Goal: Task Accomplishment & Management: Complete application form

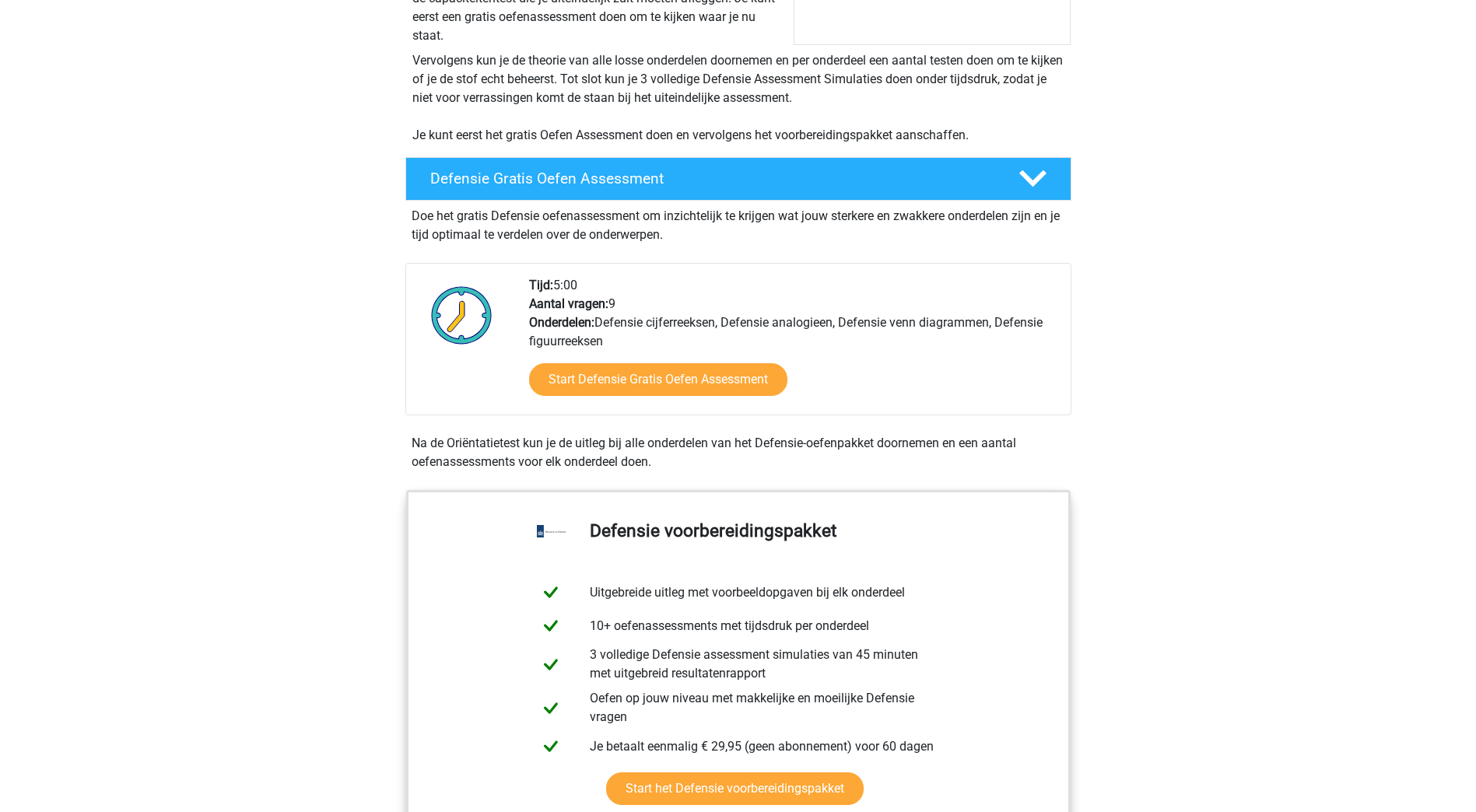
scroll to position [244, 0]
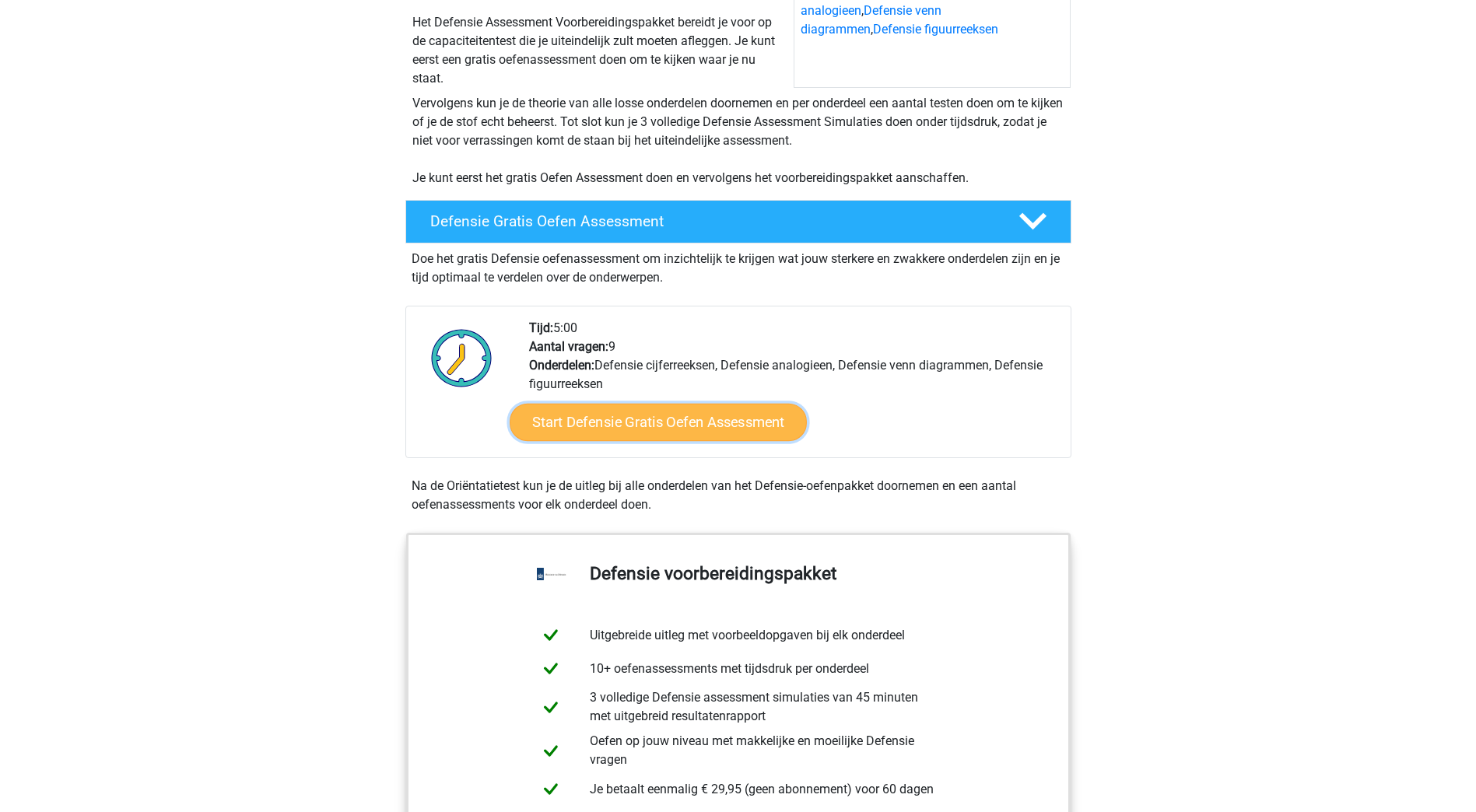
click at [618, 423] on link "Start Defensie Gratis Oefen Assessment" at bounding box center [659, 422] width 298 height 37
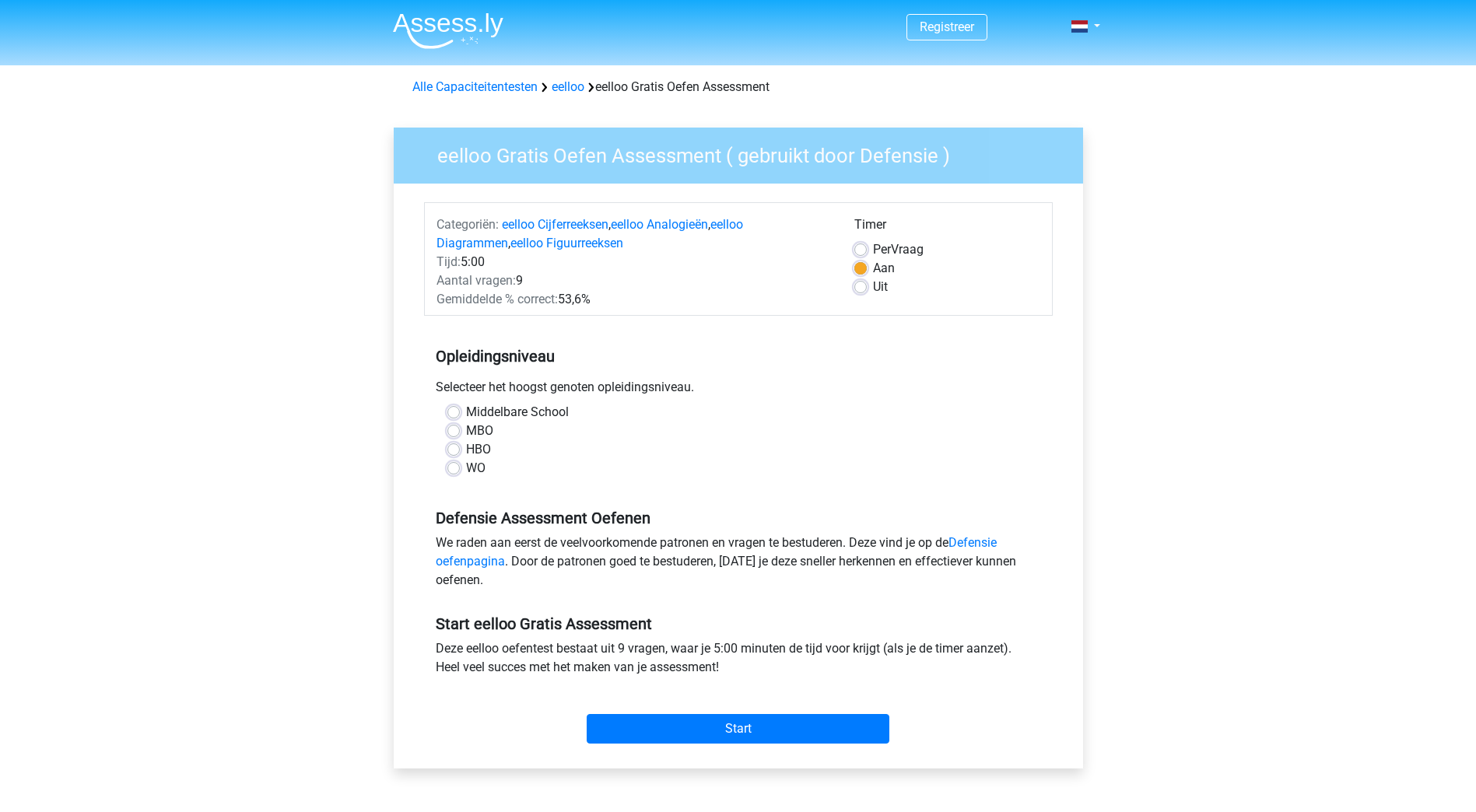
click at [466, 428] on label "MBO" at bounding box center [480, 431] width 27 height 19
click at [454, 428] on input "MBO" at bounding box center [453, 429] width 12 height 15
radio input "true"
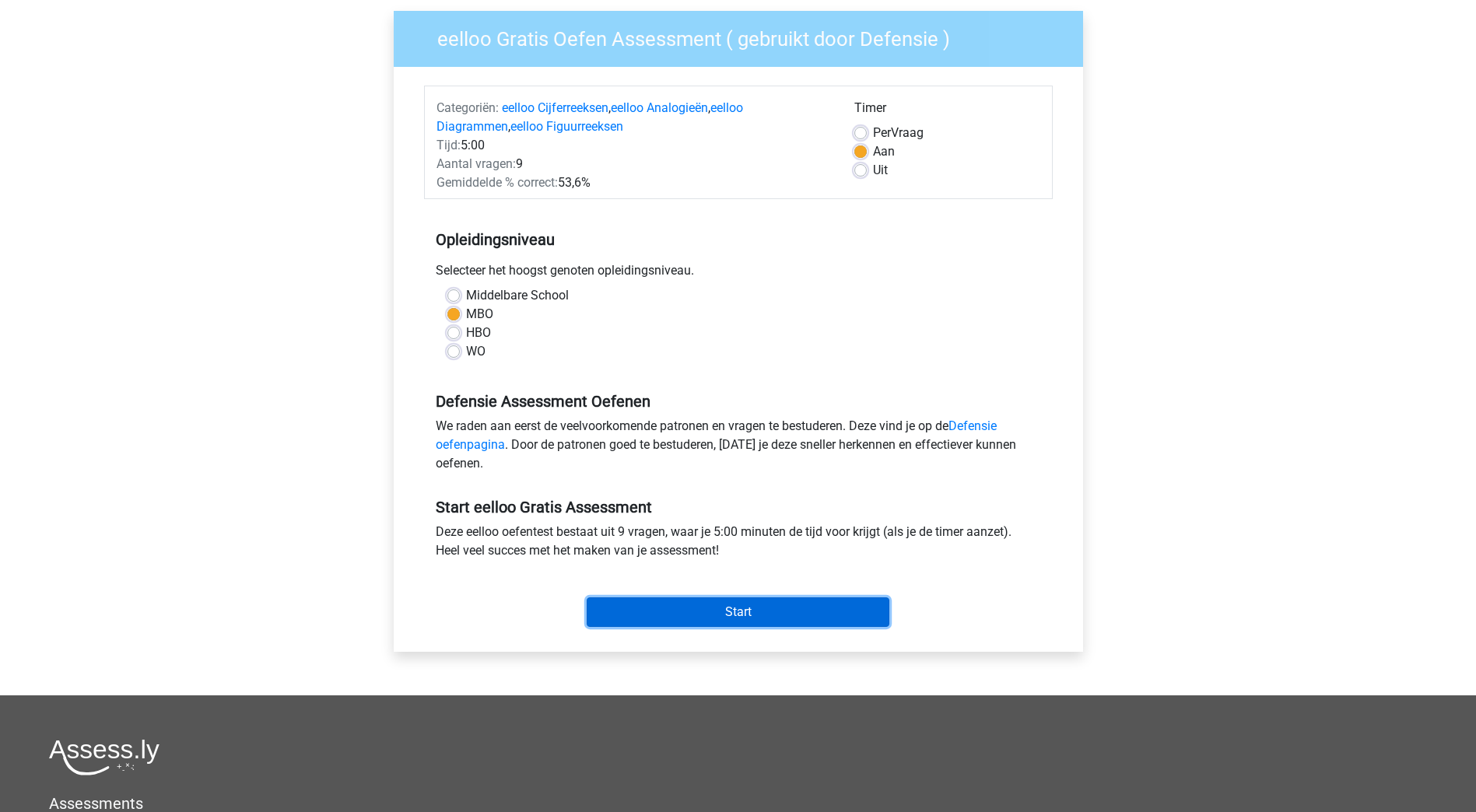
click at [744, 609] on input "Start" at bounding box center [738, 611] width 302 height 29
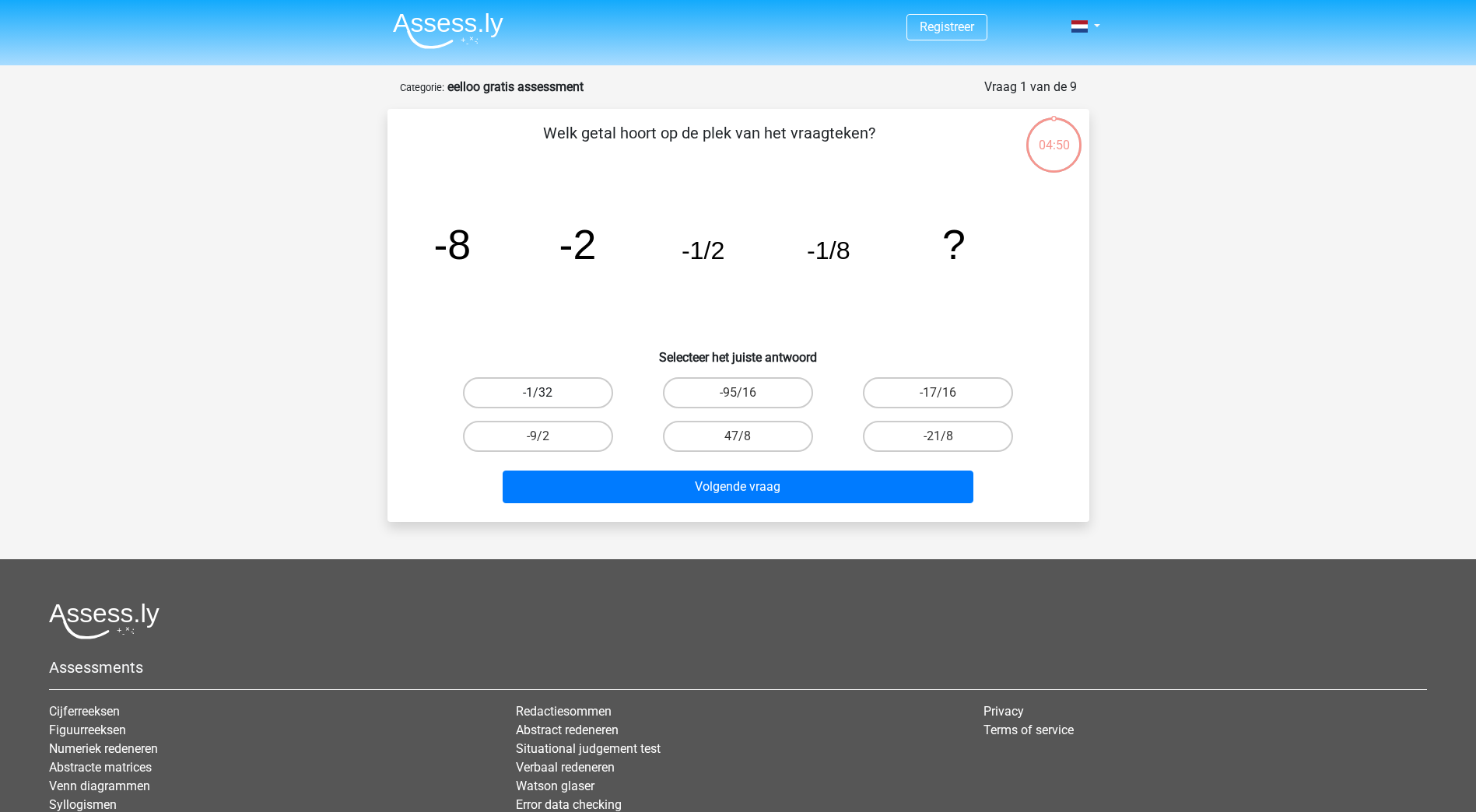
click at [526, 392] on label "-1/32" at bounding box center [538, 392] width 150 height 31
click at [538, 392] on input "-1/32" at bounding box center [542, 397] width 10 height 10
radio input "true"
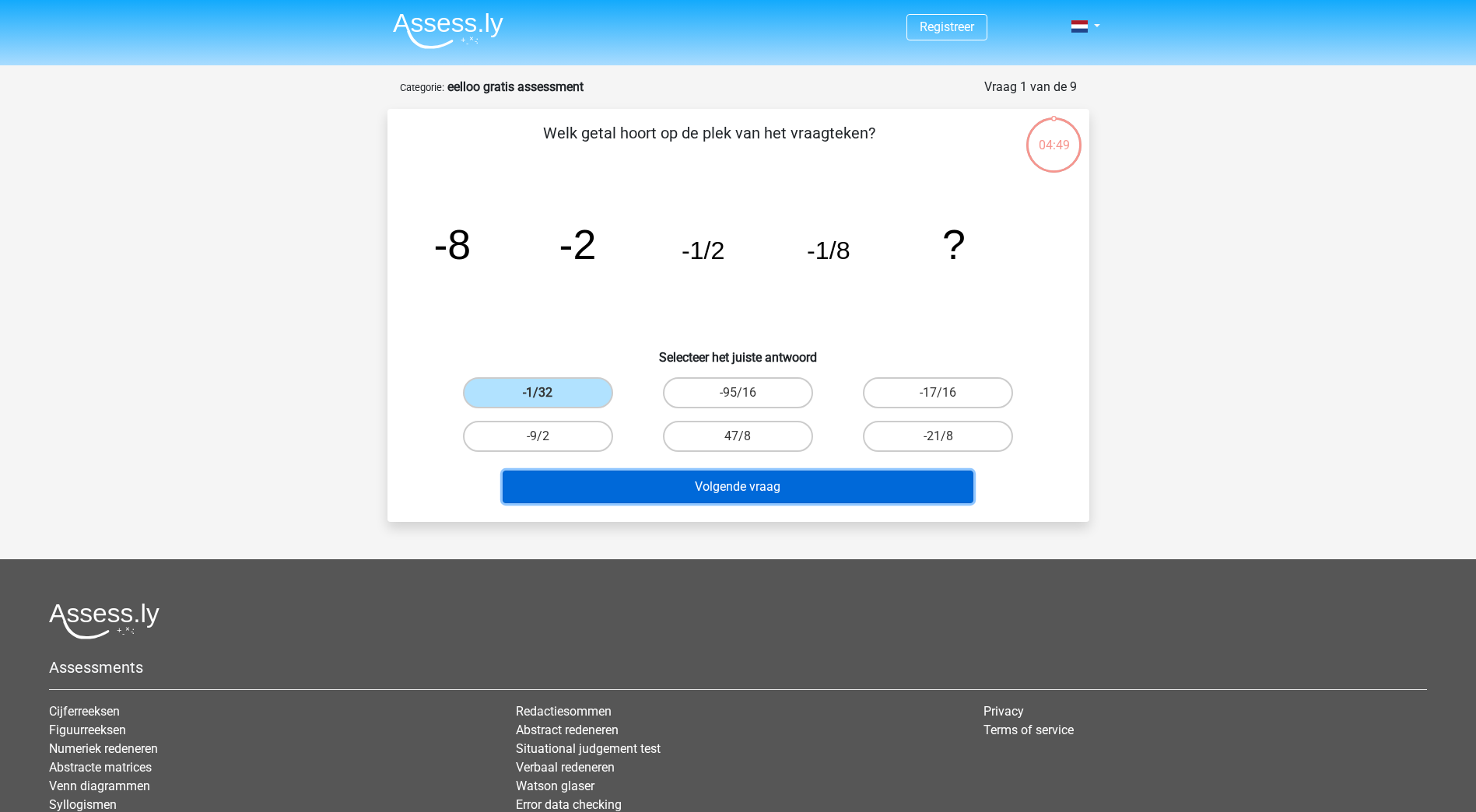
click at [741, 485] on button "Volgende vraag" at bounding box center [738, 487] width 471 height 32
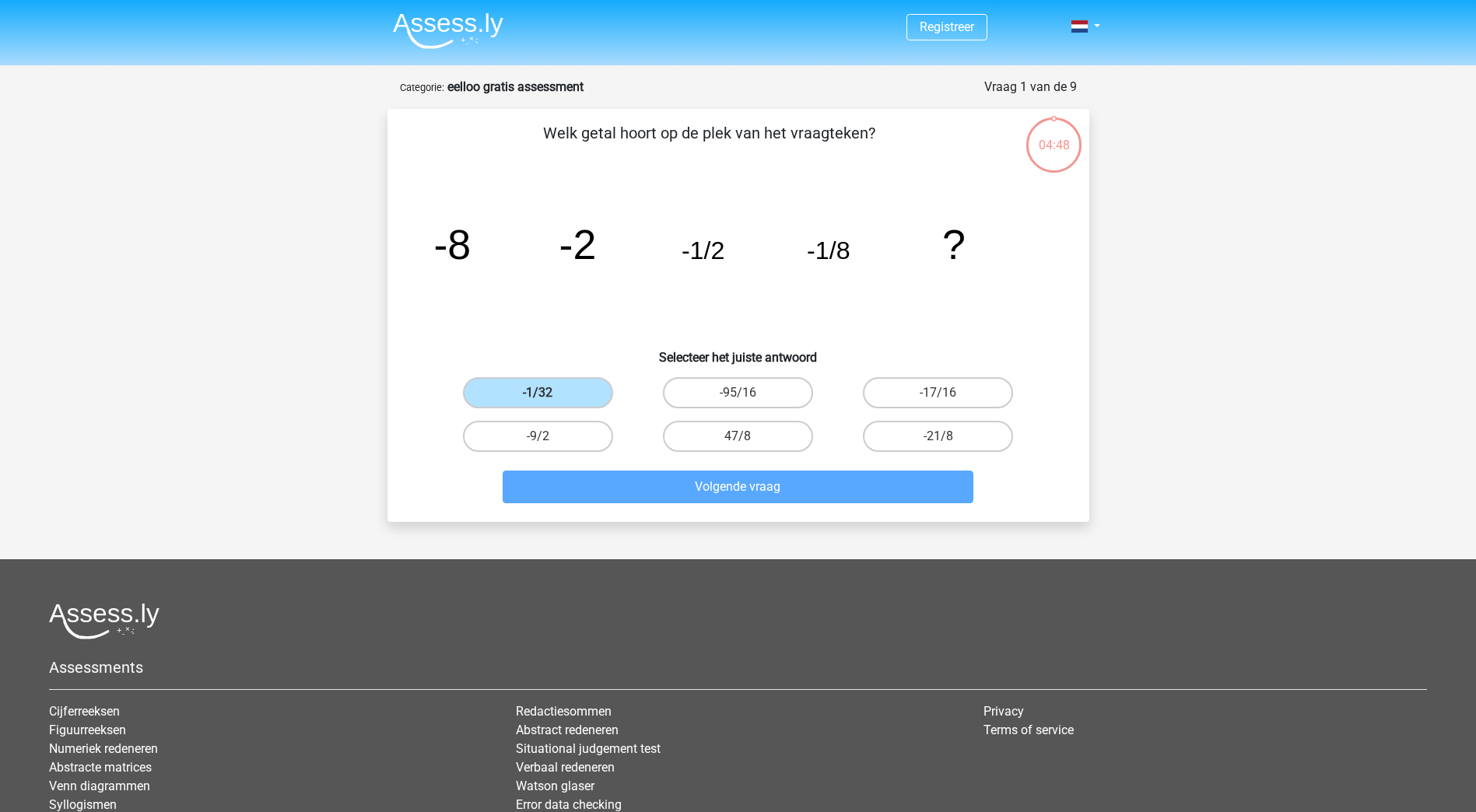
scroll to position [1, 0]
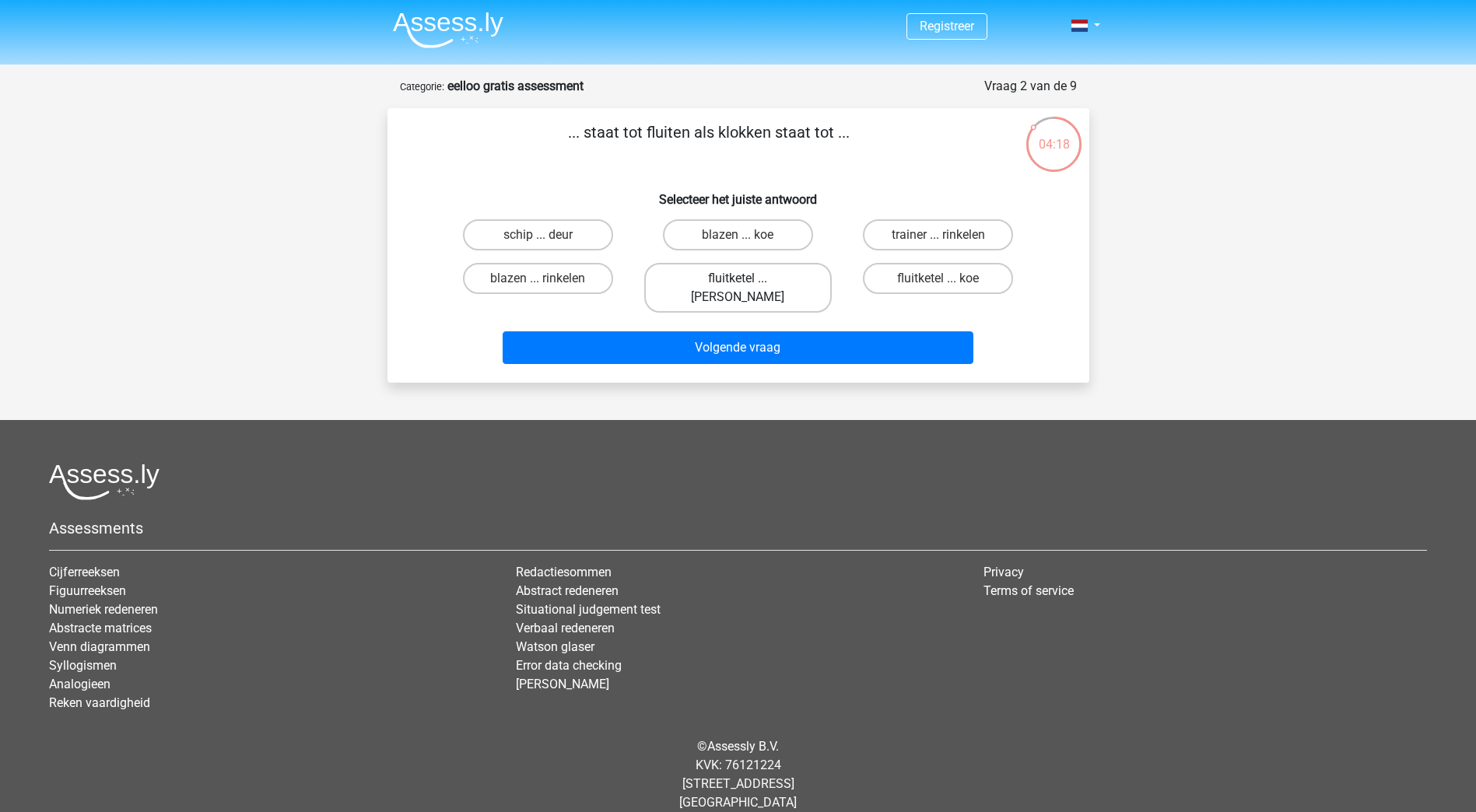
click at [745, 276] on label "fluitketel ... luiden" at bounding box center [738, 287] width 188 height 50
click at [745, 279] on input "fluitketel ... luiden" at bounding box center [742, 283] width 10 height 10
radio input "true"
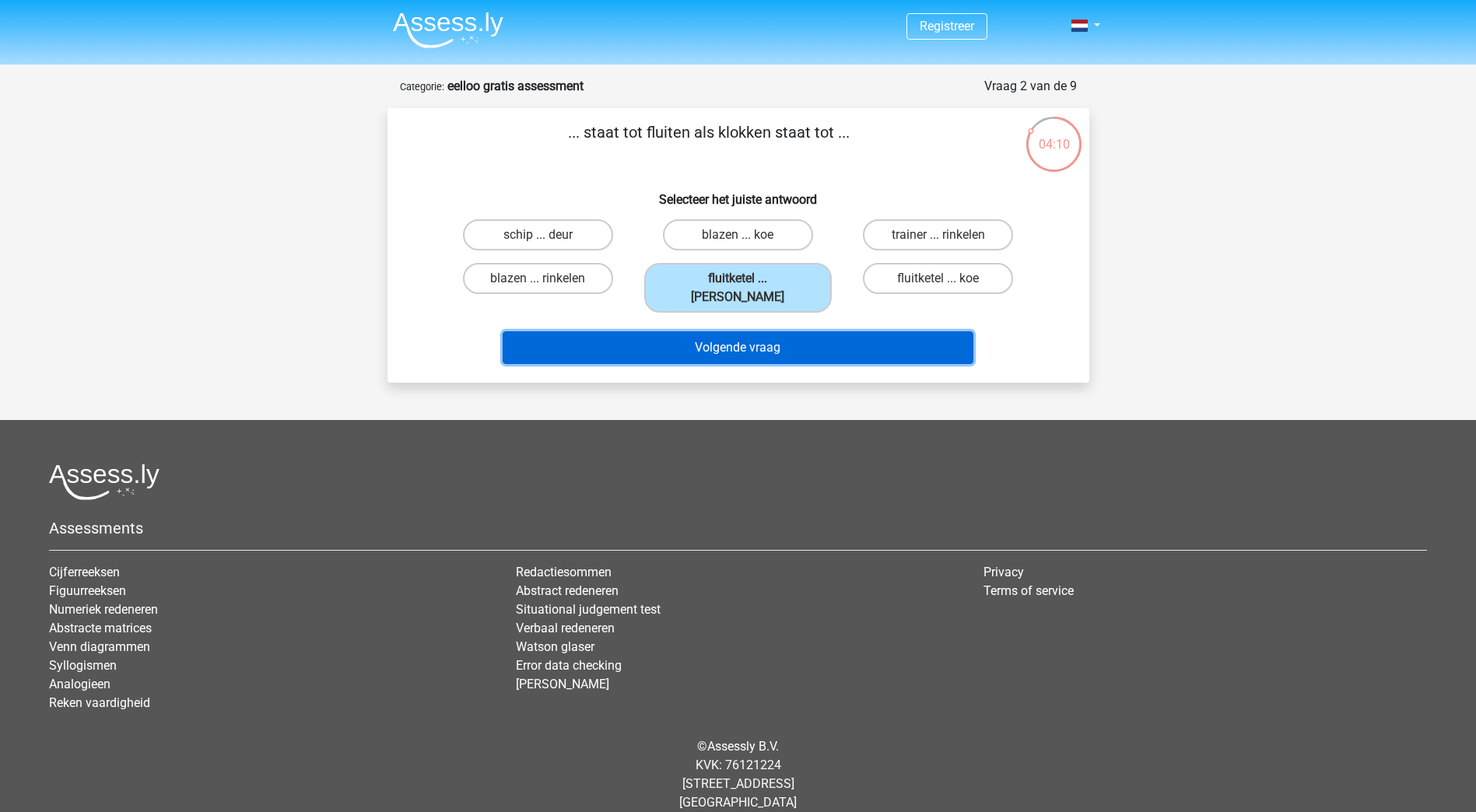
click at [756, 332] on button "Volgende vraag" at bounding box center [738, 348] width 471 height 32
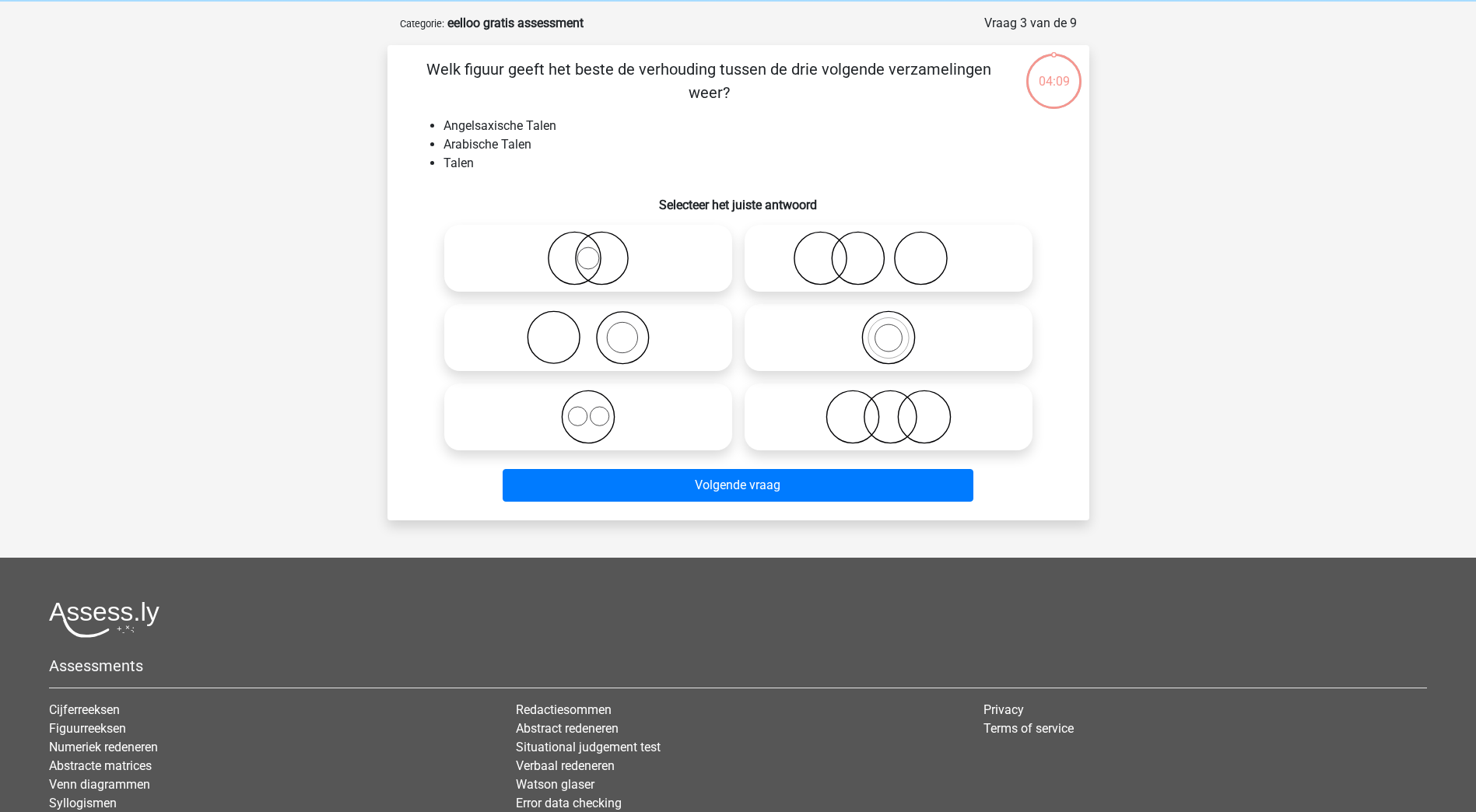
scroll to position [78, 0]
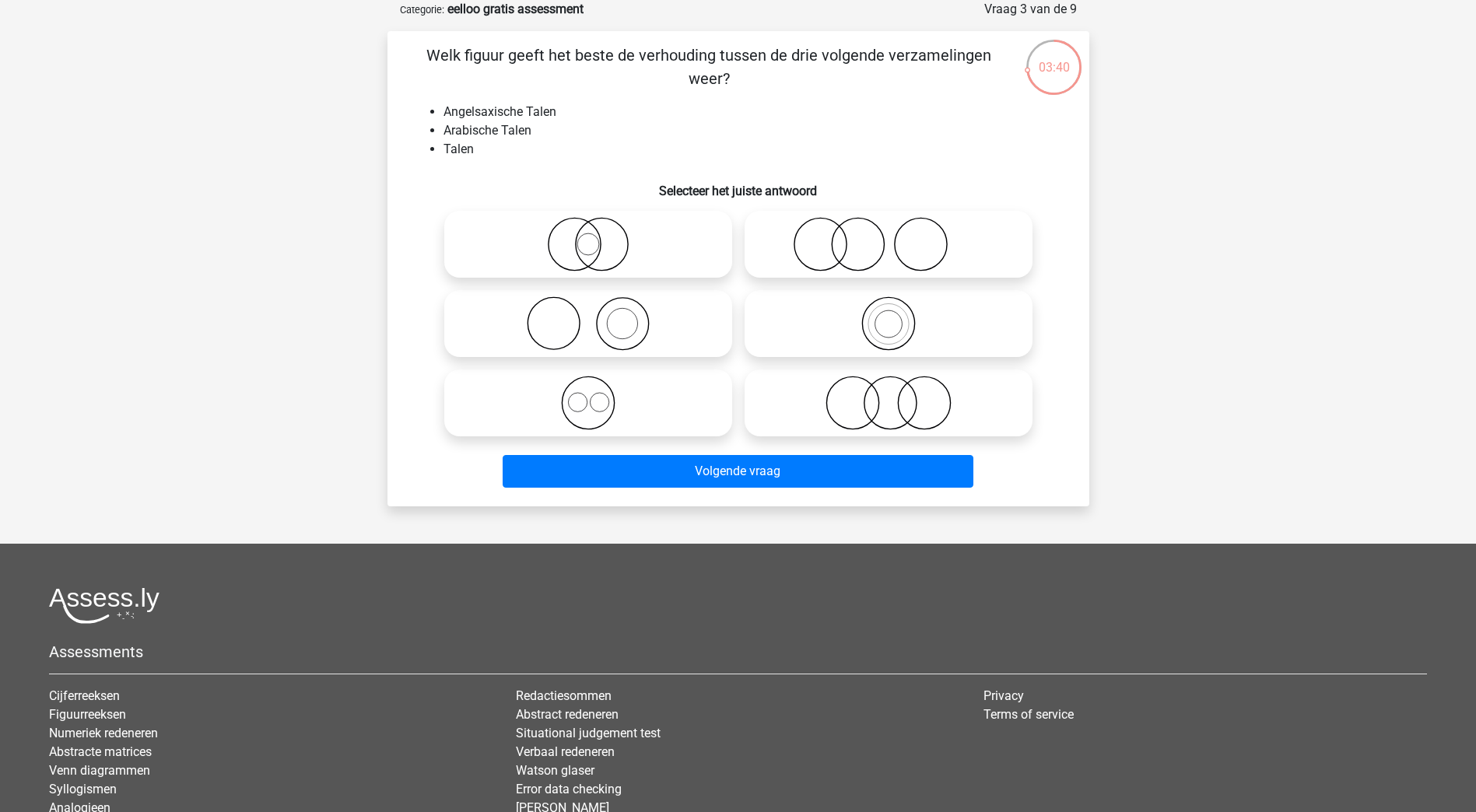
click at [594, 401] on icon at bounding box center [588, 402] width 276 height 54
click at [594, 395] on input "radio" at bounding box center [592, 389] width 10 height 10
radio input "true"
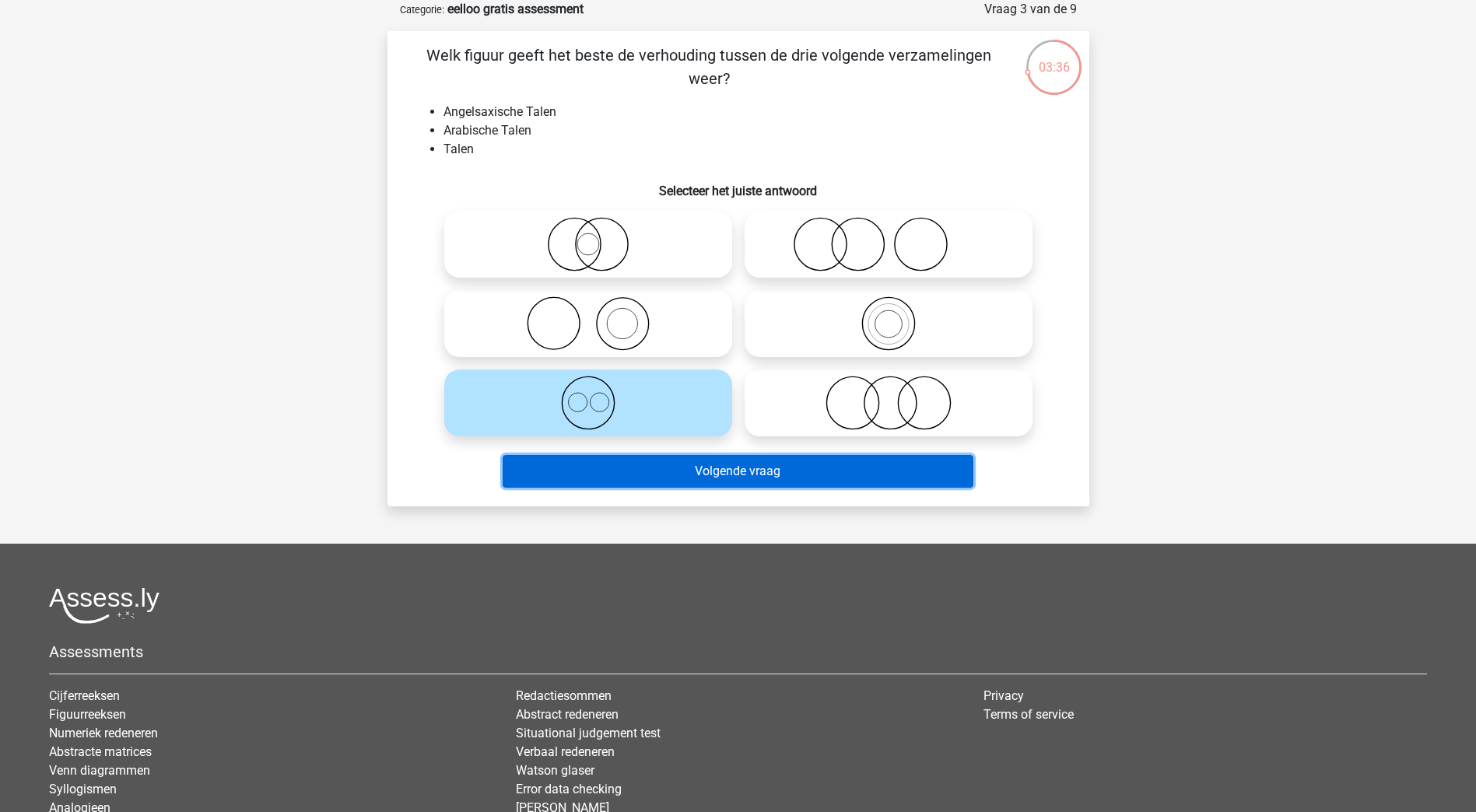
click at [719, 470] on button "Volgende vraag" at bounding box center [738, 471] width 471 height 32
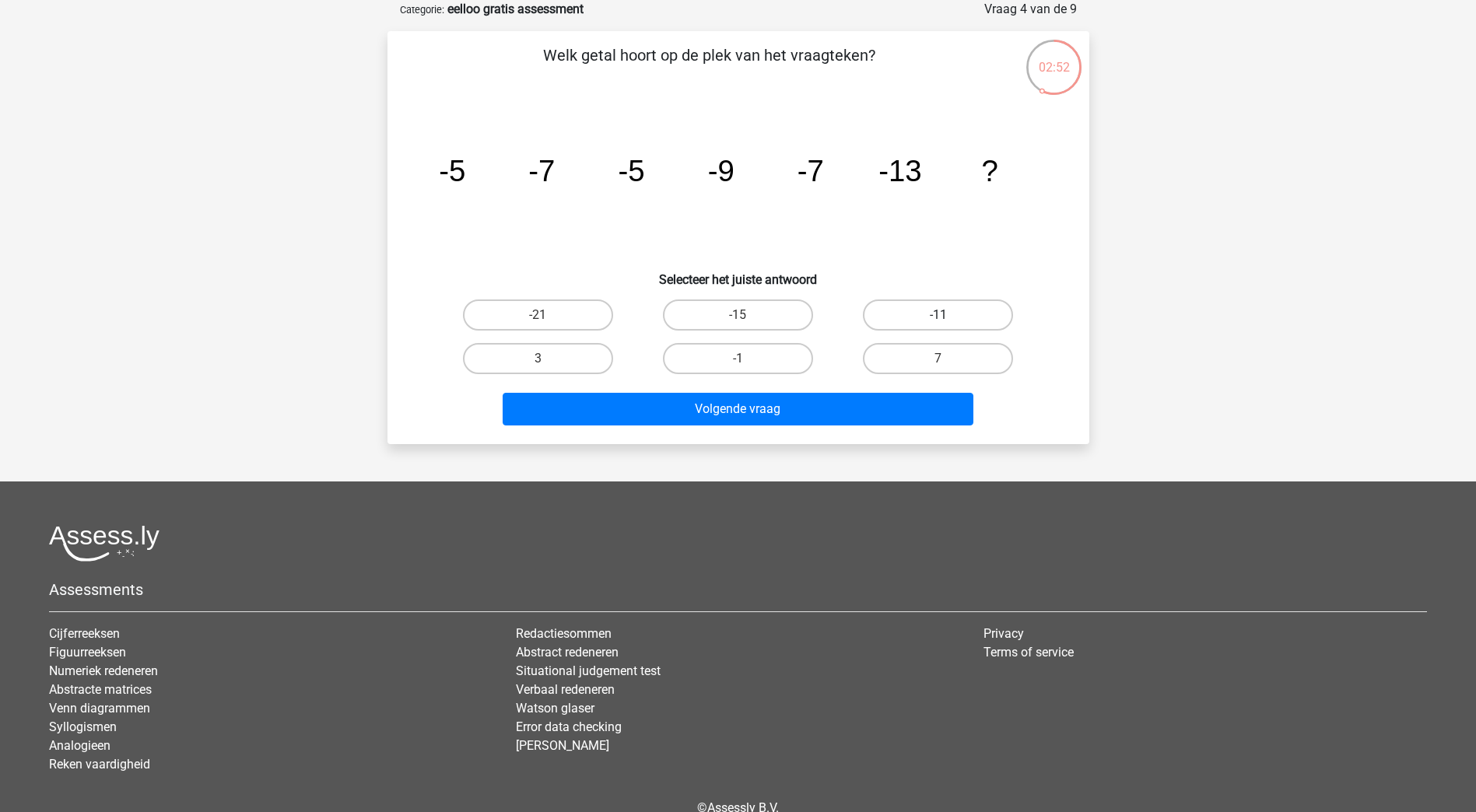
click at [959, 319] on label "-11" at bounding box center [938, 315] width 150 height 31
click at [949, 319] on input "-11" at bounding box center [943, 319] width 10 height 10
radio input "true"
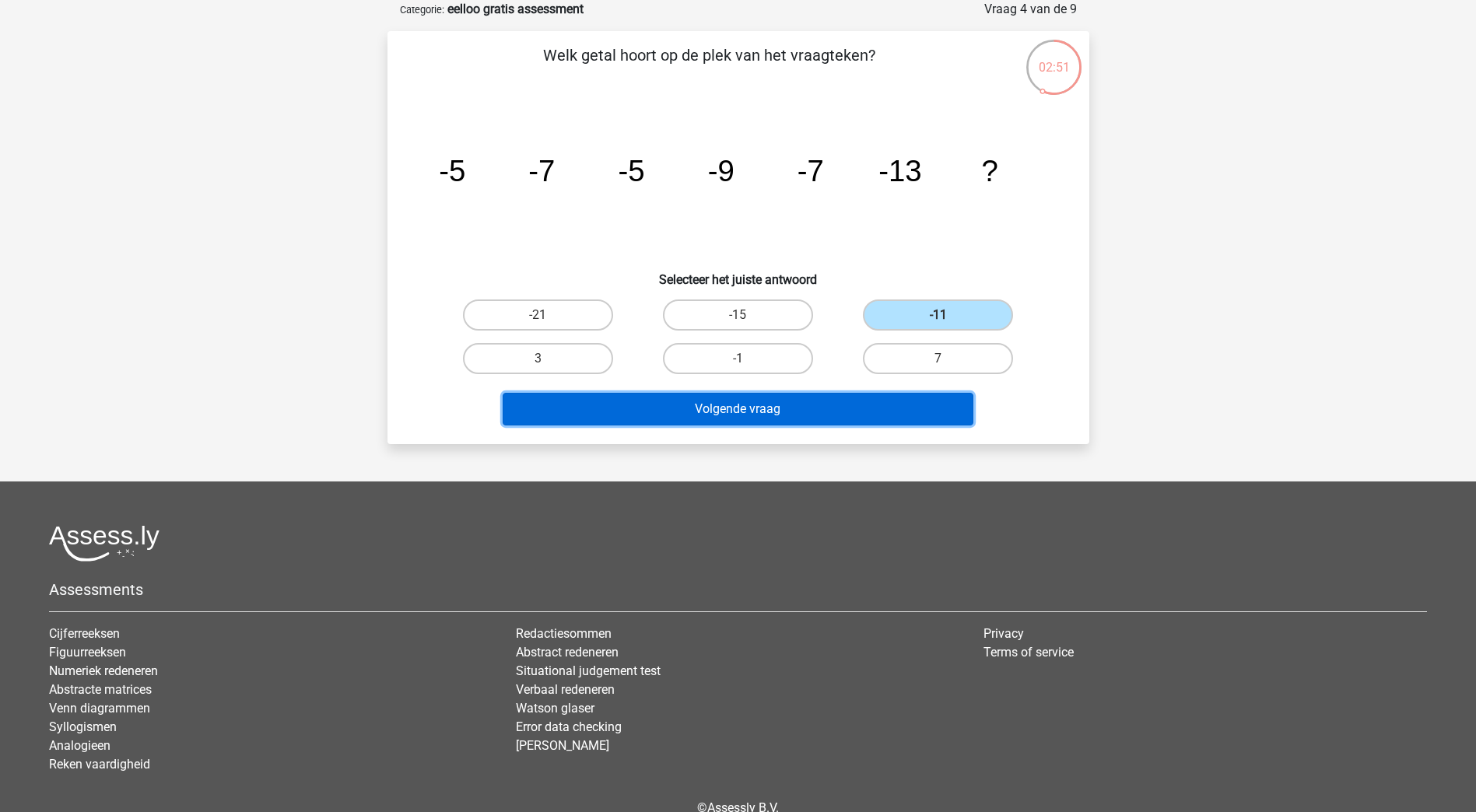
click at [726, 410] on button "Volgende vraag" at bounding box center [738, 408] width 471 height 32
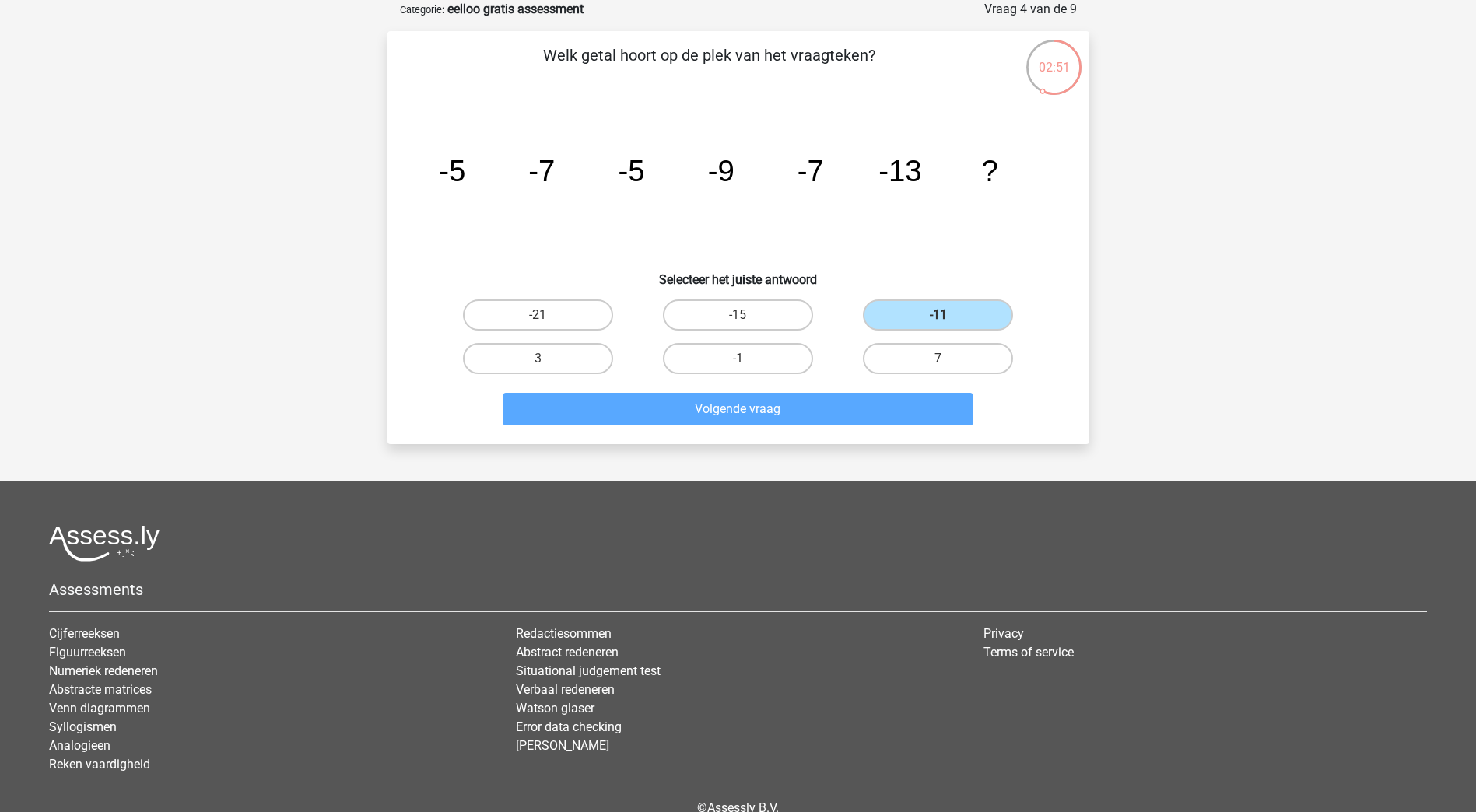
scroll to position [1, 0]
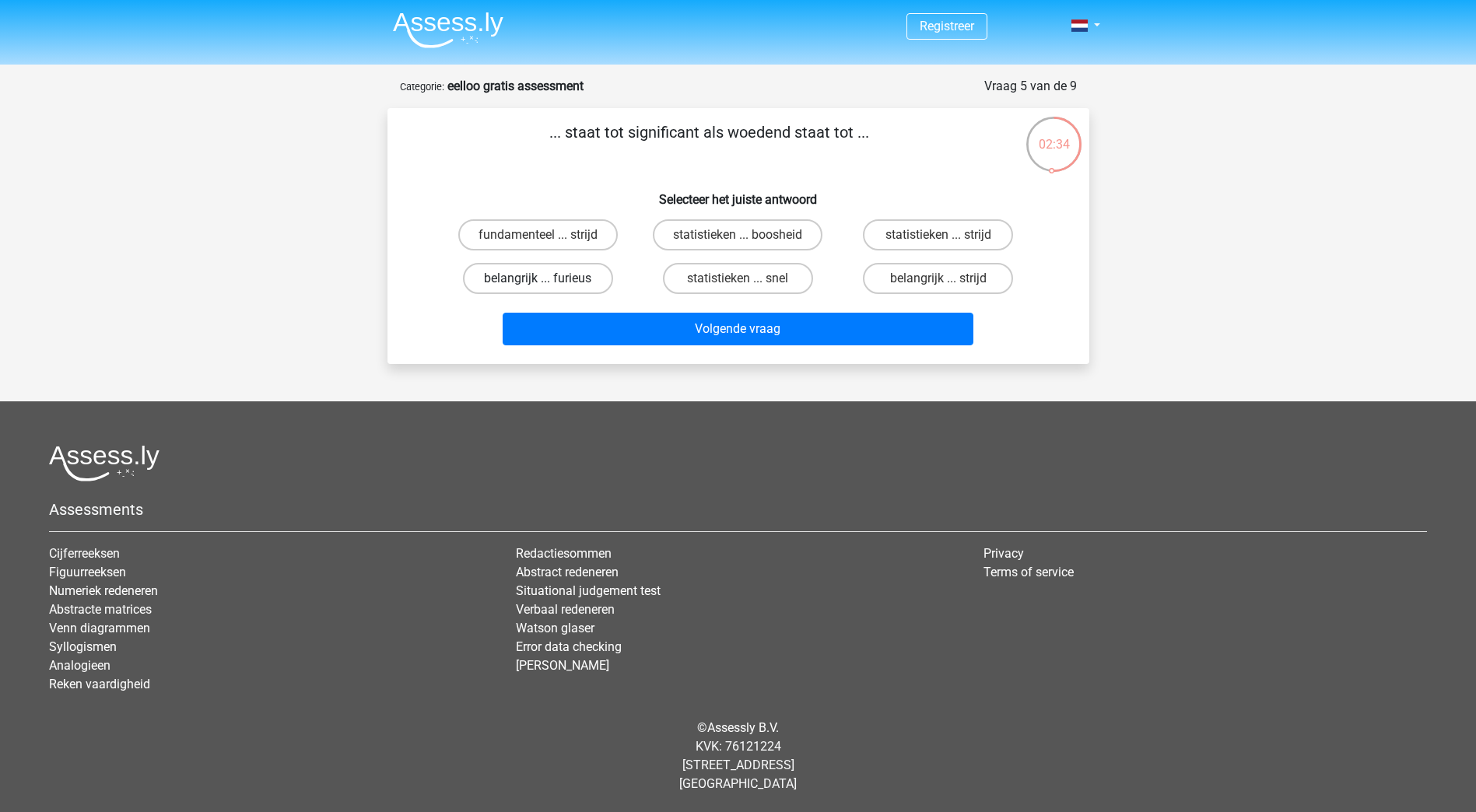
click at [531, 276] on label "belangrijk ... furieus" at bounding box center [538, 278] width 150 height 31
click at [538, 279] on input "belangrijk ... furieus" at bounding box center [542, 283] width 10 height 10
radio input "true"
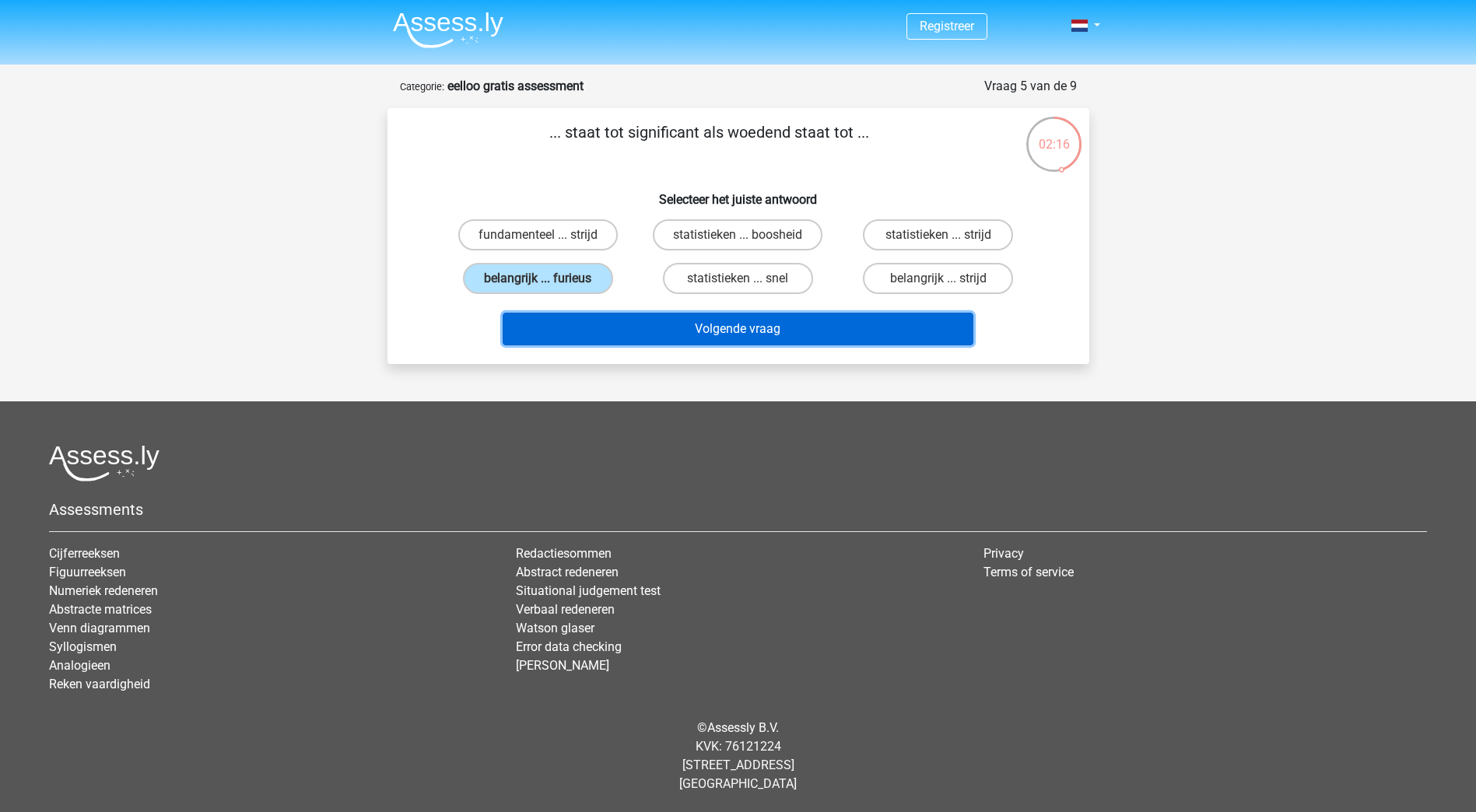
click at [683, 323] on button "Volgende vraag" at bounding box center [738, 329] width 471 height 32
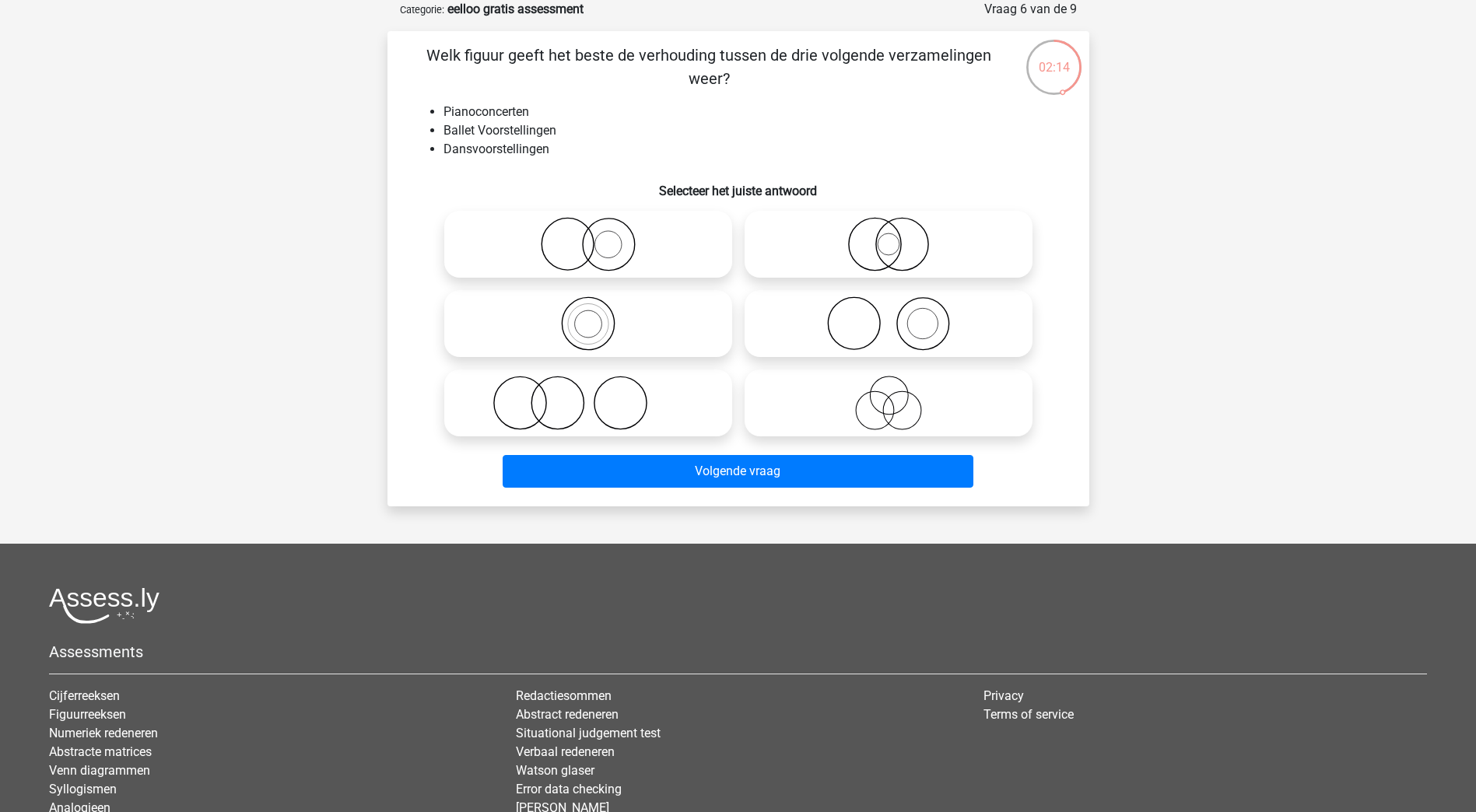
scroll to position [0, 0]
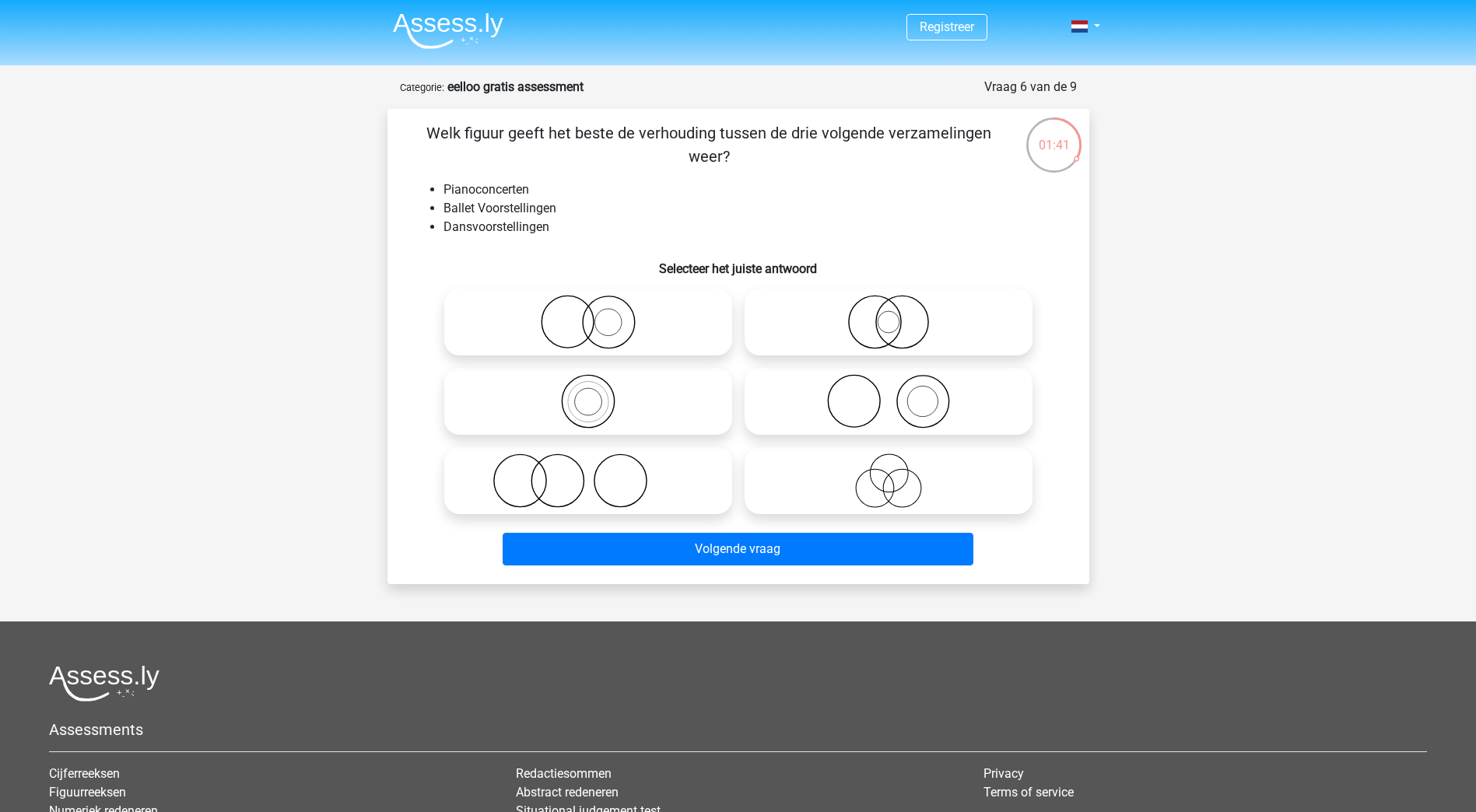
click at [829, 396] on circle at bounding box center [853, 401] width 52 height 52
click at [888, 393] on input "radio" at bounding box center [893, 388] width 10 height 10
radio input "true"
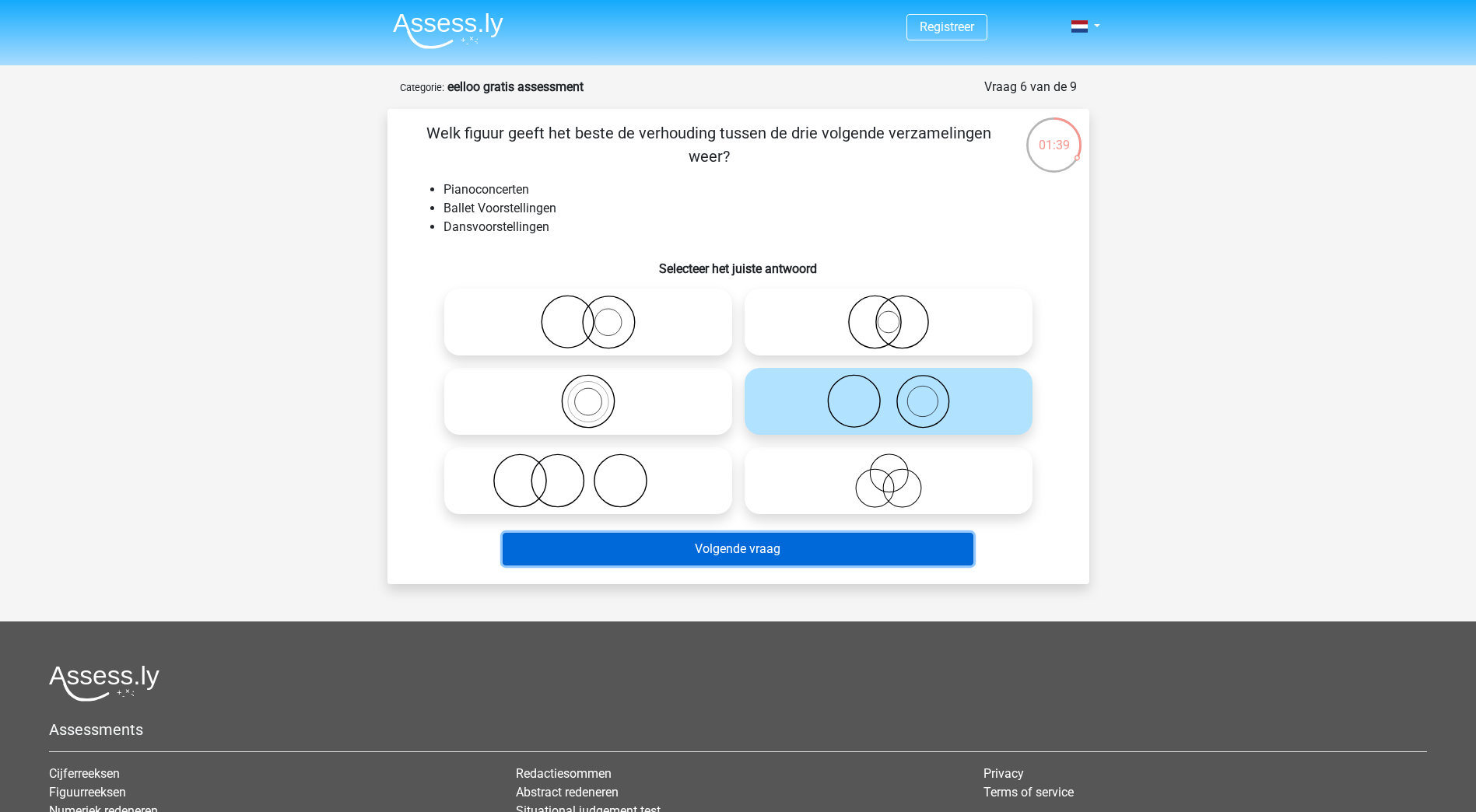
click at [736, 552] on button "Volgende vraag" at bounding box center [738, 549] width 471 height 32
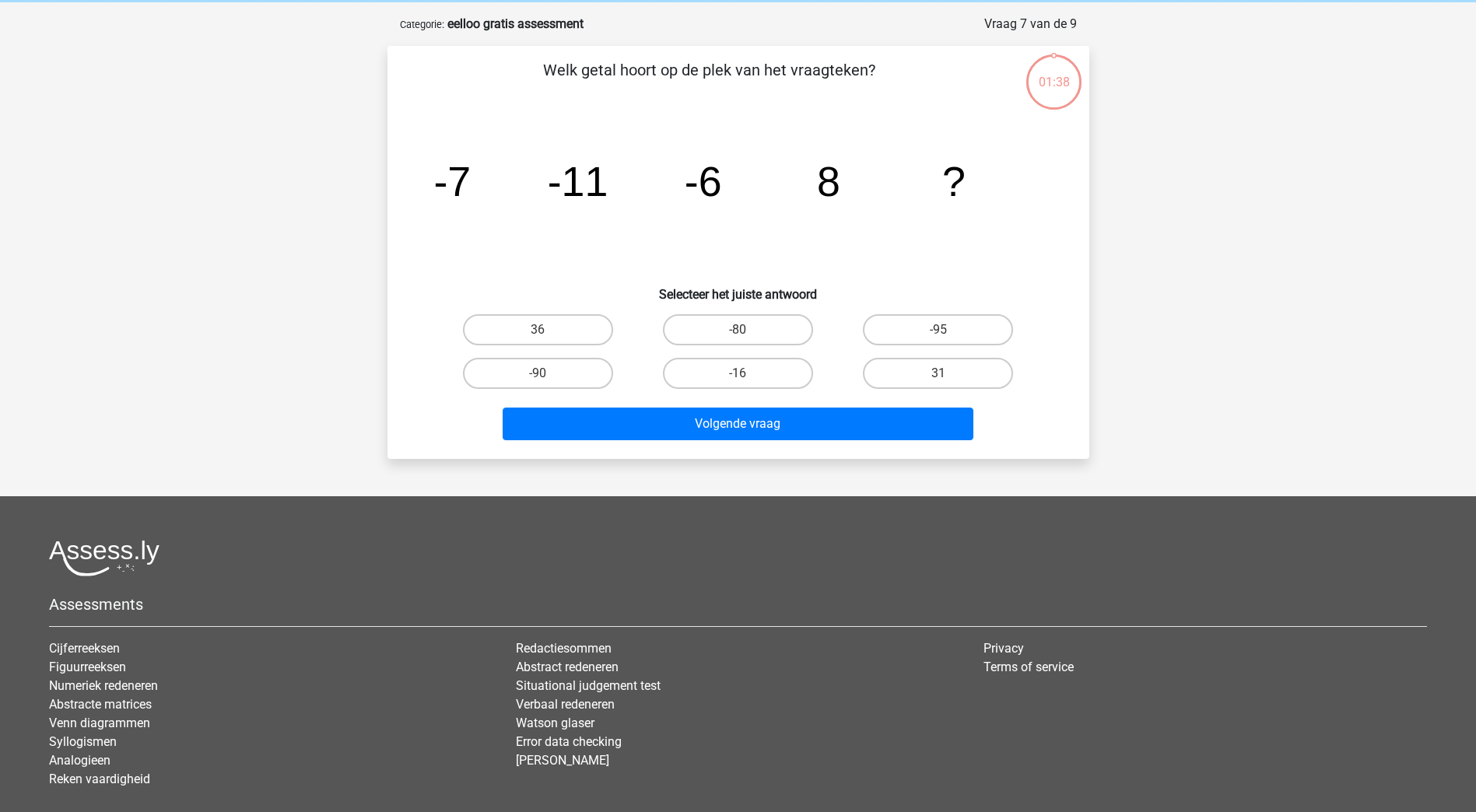
scroll to position [78, 0]
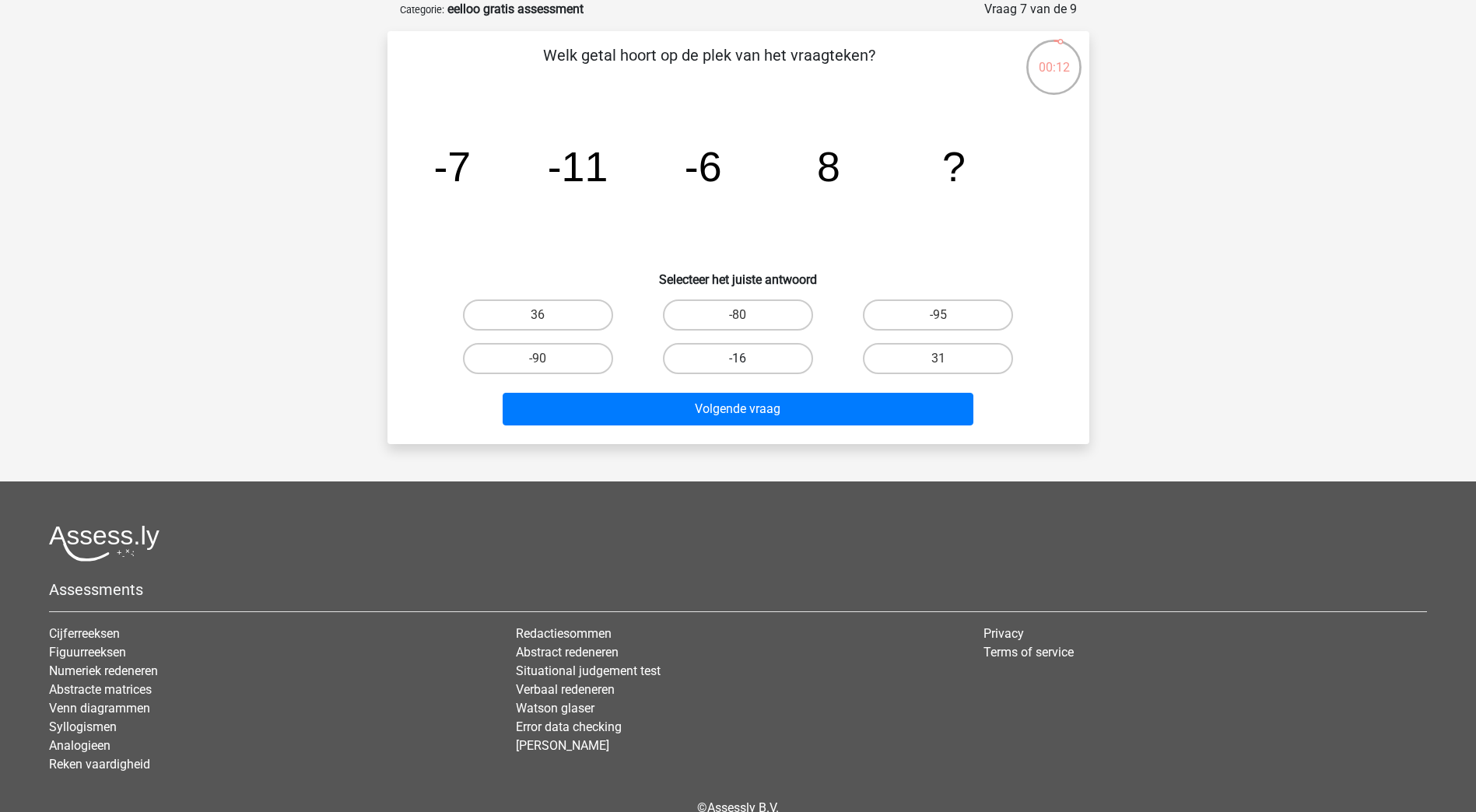
click at [756, 360] on label "-16" at bounding box center [738, 358] width 150 height 31
click at [748, 360] on input "-16" at bounding box center [742, 363] width 10 height 10
radio input "true"
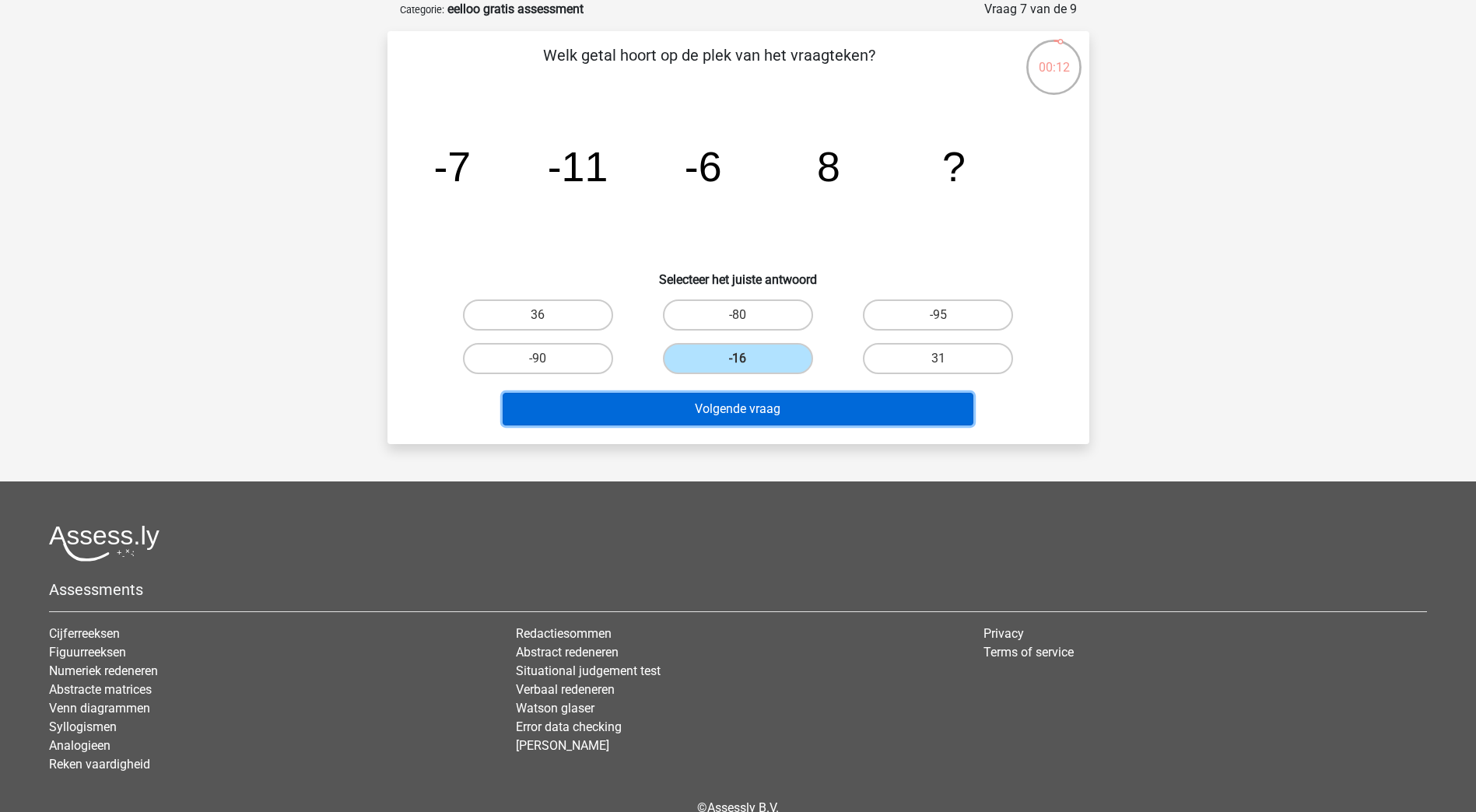
click at [757, 406] on button "Volgende vraag" at bounding box center [738, 408] width 471 height 32
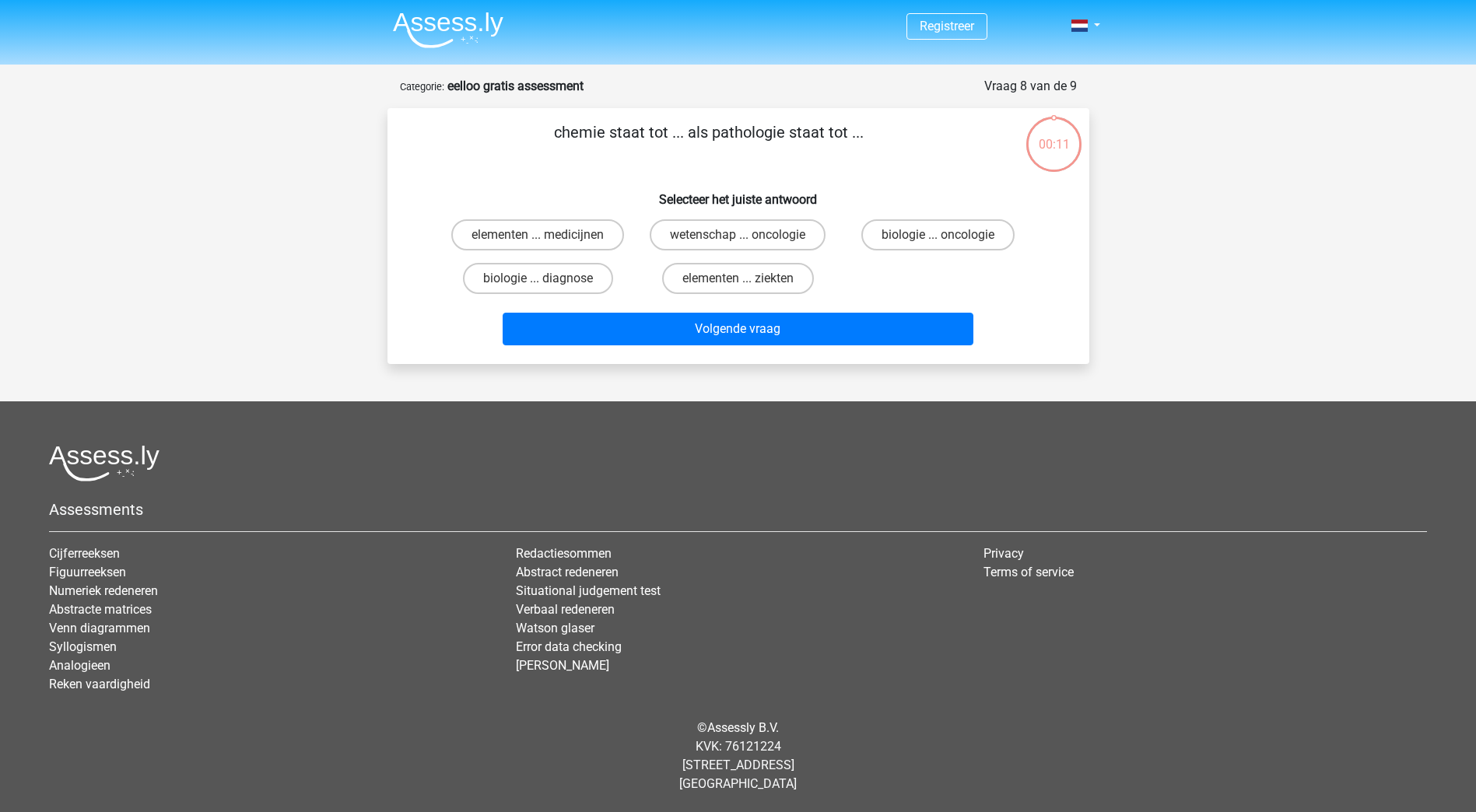
scroll to position [1, 0]
click at [748, 280] on input "elementen ... ziekten" at bounding box center [742, 283] width 10 height 10
radio input "true"
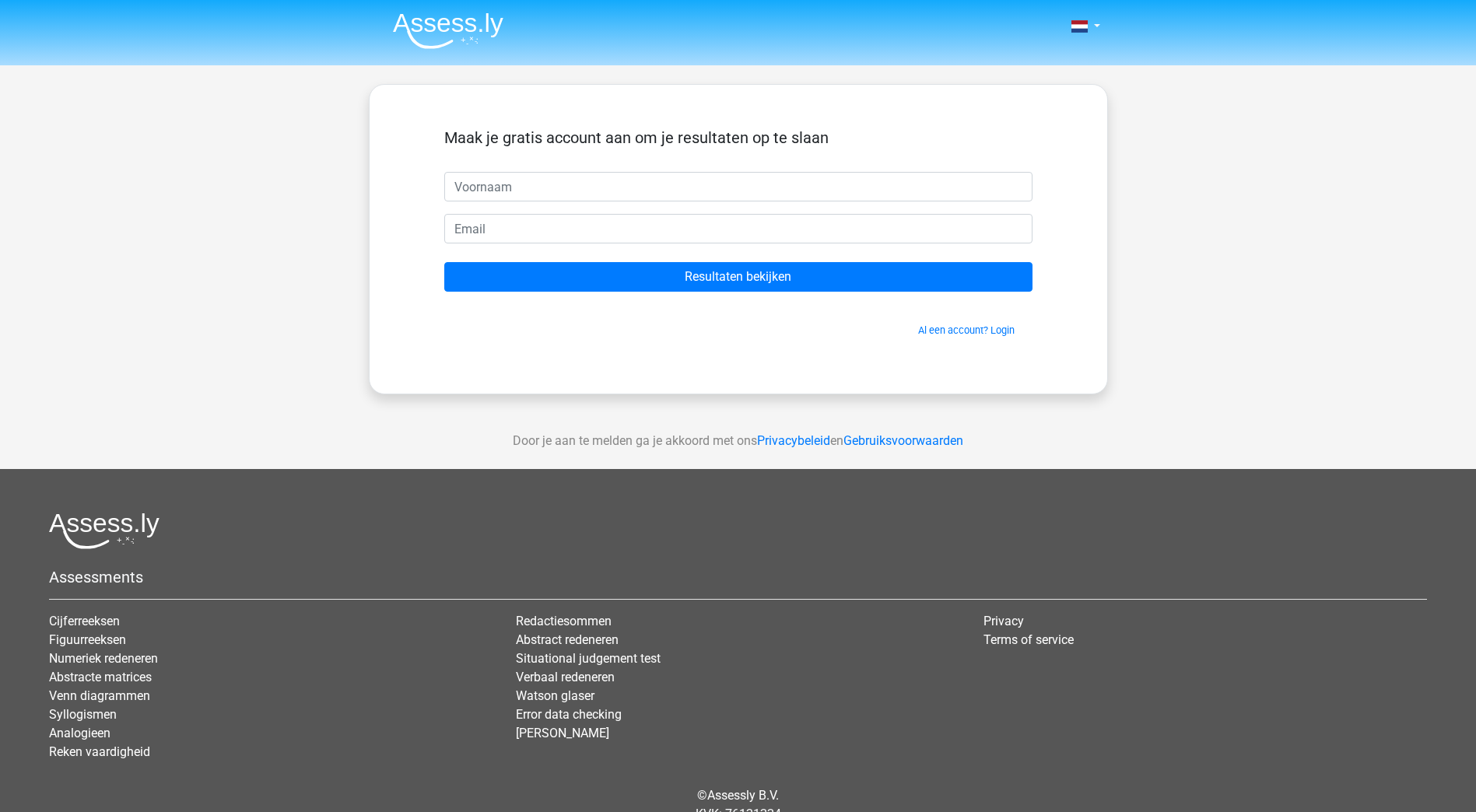
click at [586, 186] on input "text" at bounding box center [738, 186] width 588 height 29
type input "Jaap"
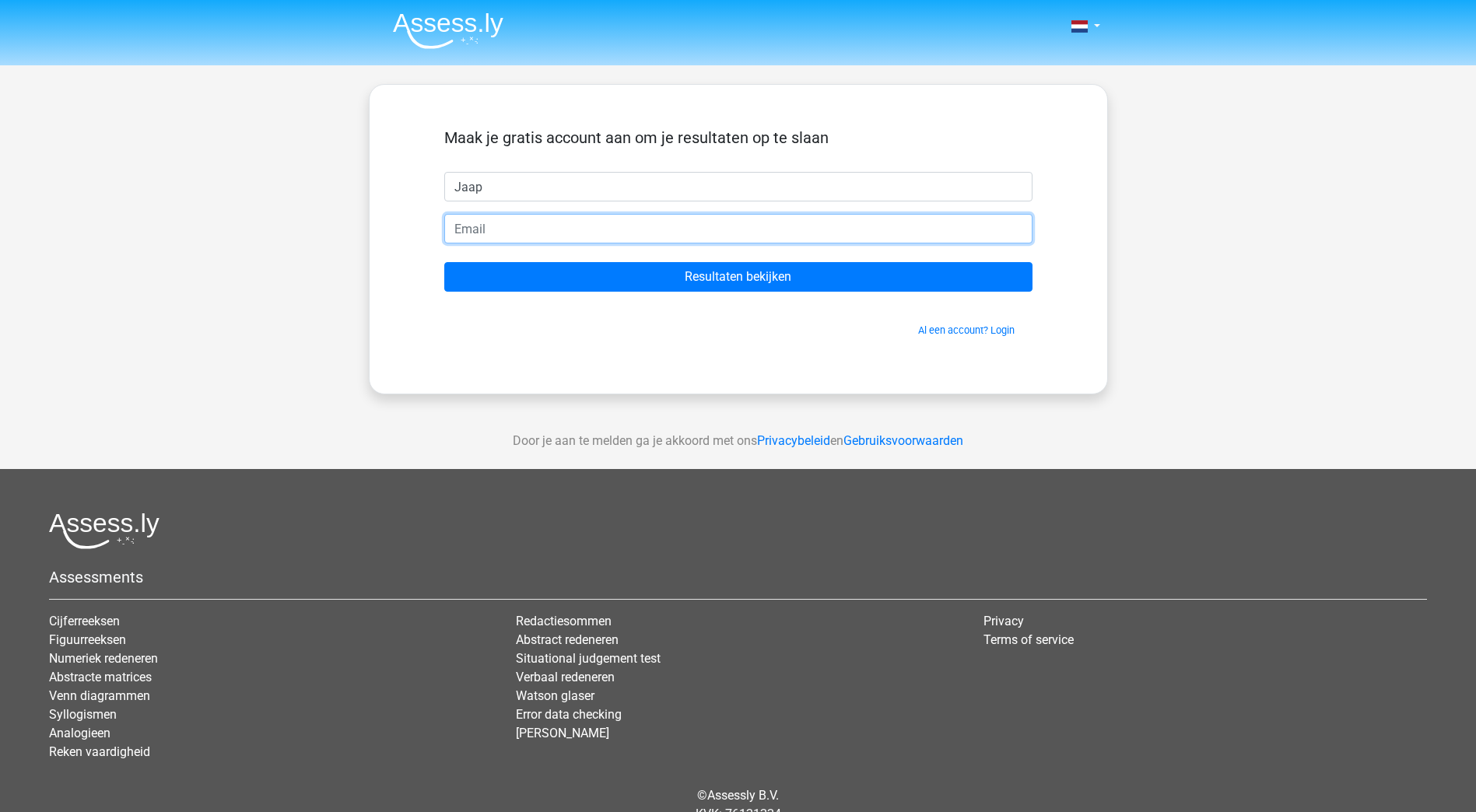
click at [537, 230] on input "email" at bounding box center [738, 228] width 588 height 29
type input "[EMAIL_ADDRESS][DOMAIN_NAME]"
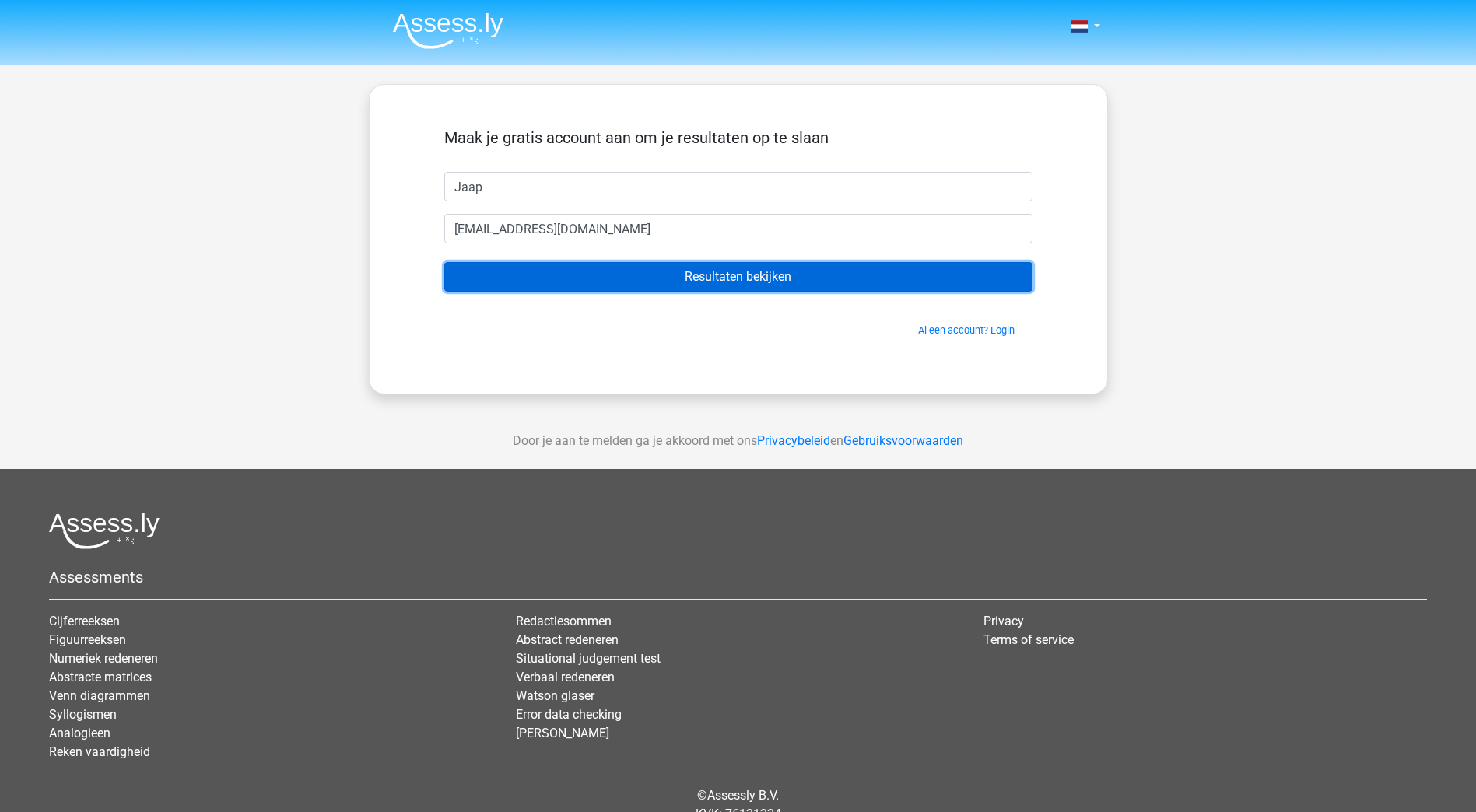
click at [731, 283] on input "Resultaten bekijken" at bounding box center [738, 277] width 588 height 29
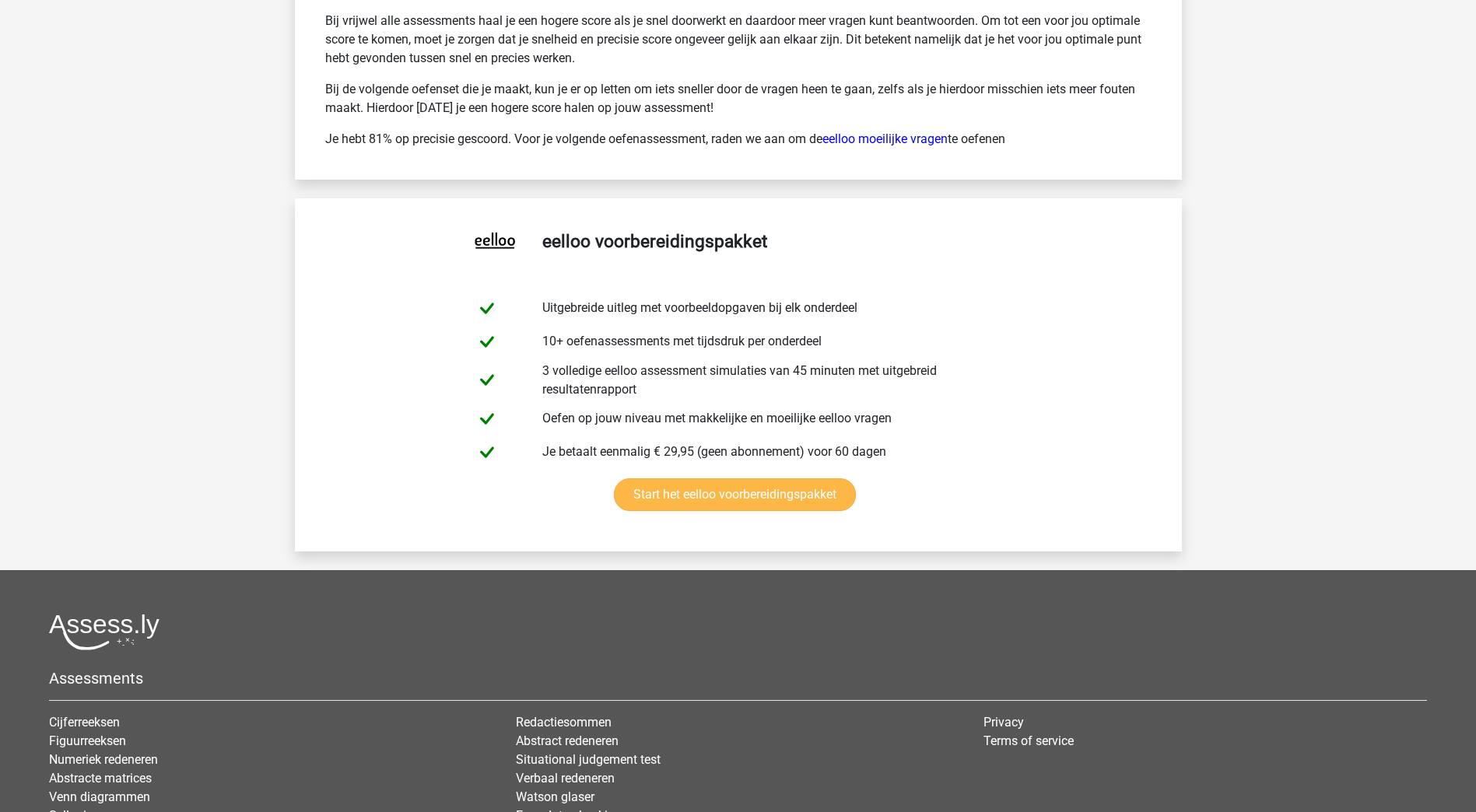
scroll to position [2887, 0]
